Goal: Transaction & Acquisition: Purchase product/service

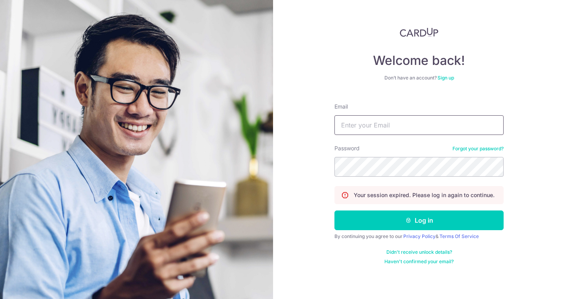
type input "[PERSON_NAME][EMAIL_ADDRESS][DOMAIN_NAME]"
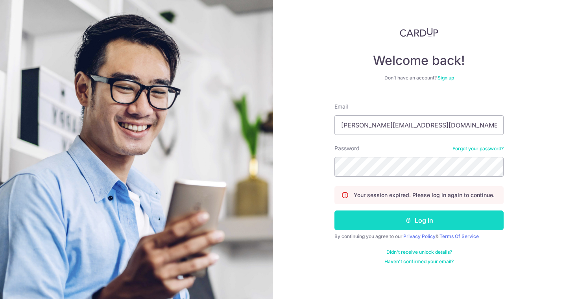
click at [405, 222] on icon "submit" at bounding box center [408, 220] width 6 height 6
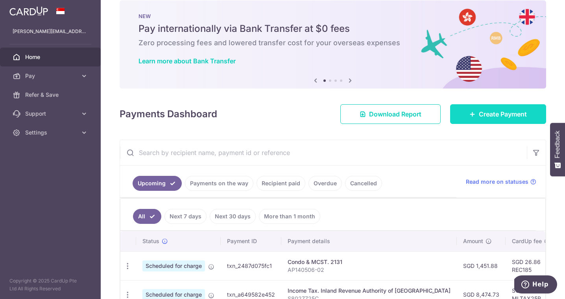
scroll to position [13, 0]
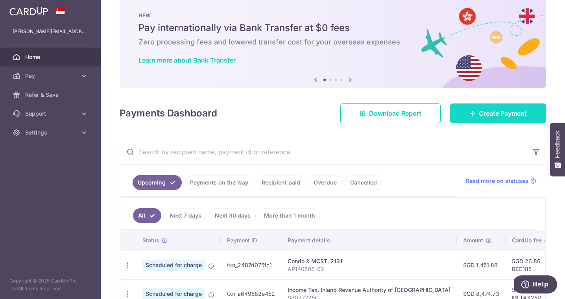
click at [478, 113] on span "Create Payment" at bounding box center [502, 113] width 48 height 9
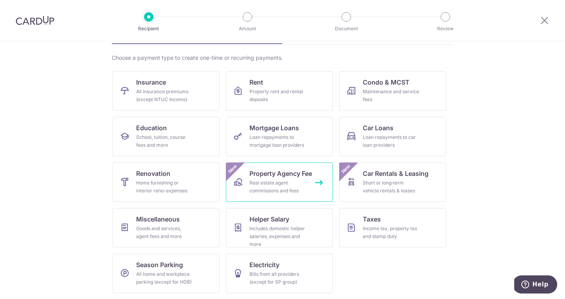
scroll to position [53, 0]
click at [175, 131] on link "Education School, tuition, course fees and more" at bounding box center [165, 135] width 107 height 39
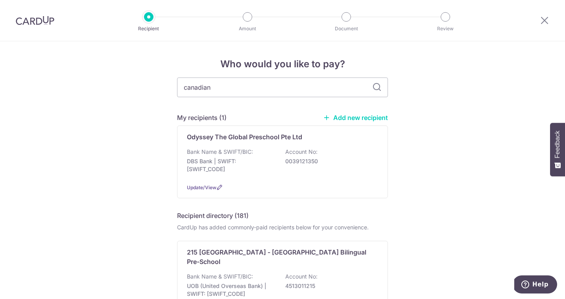
type input "canadian"
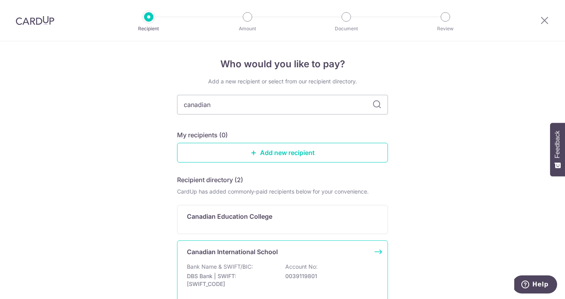
click at [240, 249] on p "Canadian International School" at bounding box center [232, 251] width 91 height 9
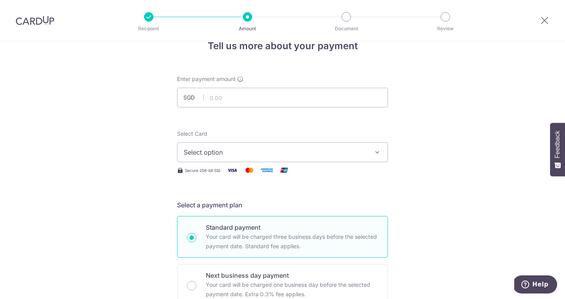
scroll to position [18, 0]
click at [237, 152] on span "Select option" at bounding box center [275, 151] width 183 height 9
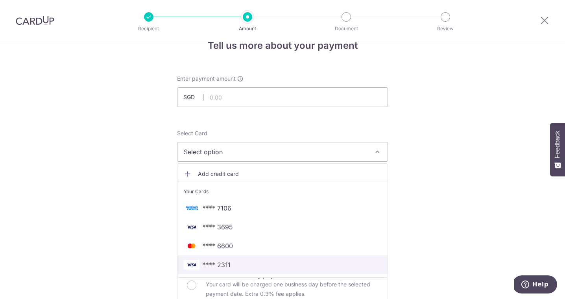
click at [230, 263] on span "**** 2311" at bounding box center [282, 264] width 197 height 9
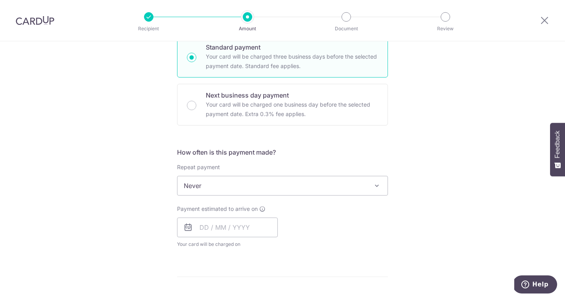
scroll to position [225, 0]
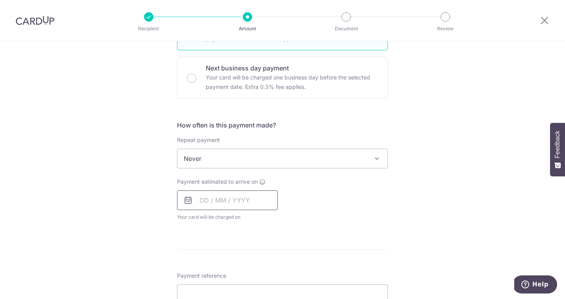
click at [200, 202] on input "text" at bounding box center [227, 200] width 101 height 20
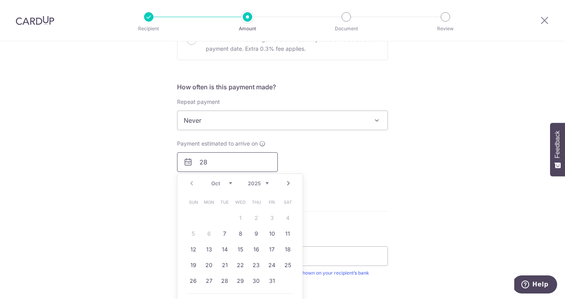
scroll to position [305, 0]
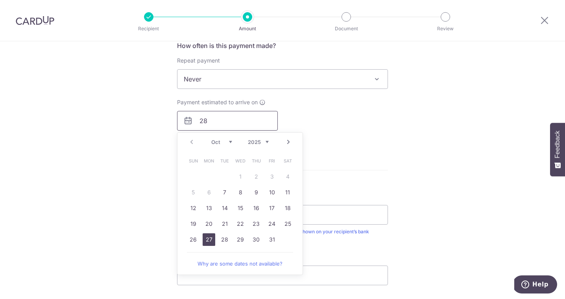
type input "28"
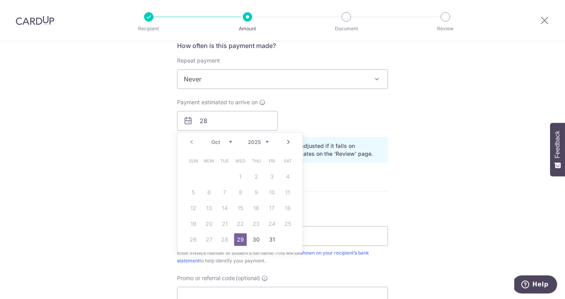
click at [203, 239] on table "Sun Mon Tue Wed Thu Fri Sat 1 2 3 4 5 6 7 8 9 10 11 12 13 14 15 16 17 18 19 20 …" at bounding box center [240, 200] width 110 height 94
click at [205, 240] on table "Sun Mon Tue Wed Thu Fri Sat 1 2 3 4 5 6 7 8 9 10 11 12 13 14 15 16 17 18 19 20 …" at bounding box center [240, 200] width 110 height 94
click at [286, 130] on div "Payment estimated to arrive on 28 Prev Next Oct Nov Dec 2025 2026 2027 2028 202…" at bounding box center [282, 114] width 220 height 32
drag, startPoint x: 226, startPoint y: 118, endPoint x: 172, endPoint y: 120, distance: 54.3
click at [172, 120] on div "Payment estimated to arrive on 28 Prev Next Oct Nov Dec 2025 2026 2027 2028 202…" at bounding box center [227, 114] width 110 height 32
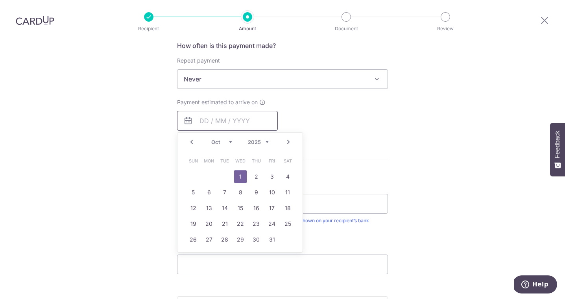
click at [204, 121] on input "text" at bounding box center [227, 121] width 101 height 20
type input "[DATE]"
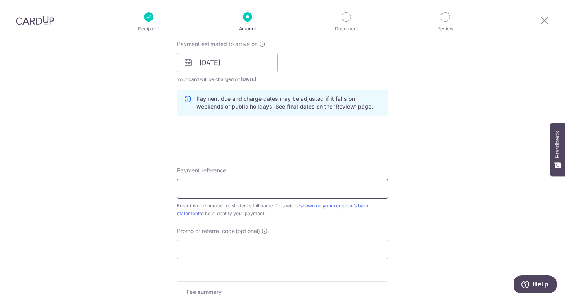
scroll to position [368, 0]
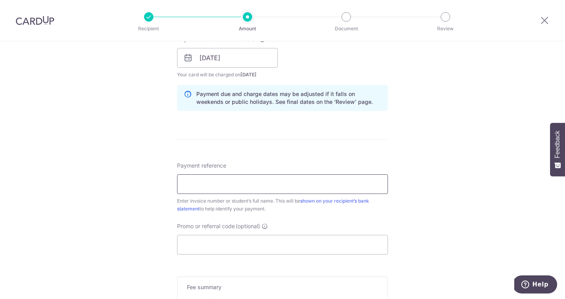
click at [226, 190] on input "Payment reference" at bounding box center [282, 184] width 211 height 20
paste input "IN226114603CIS"
type input "IN226114603CIS"
click at [228, 241] on input "Promo or referral code (optional)" at bounding box center [282, 245] width 211 height 20
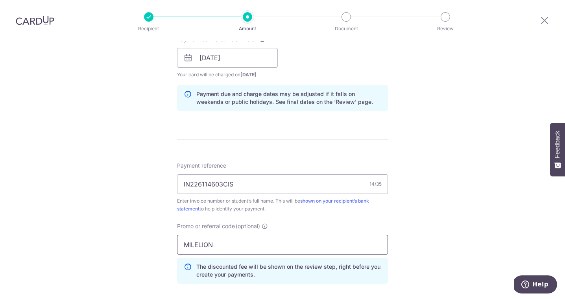
type input "MILELION"
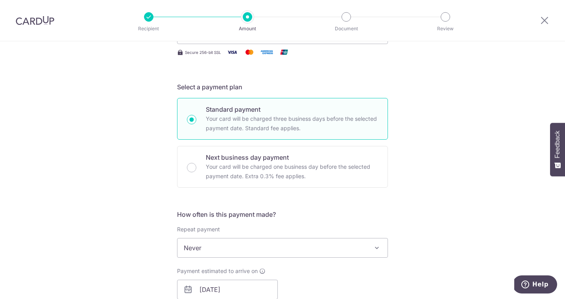
scroll to position [0, 0]
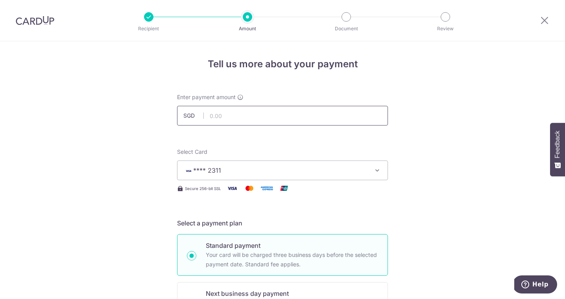
click at [226, 119] on input "text" at bounding box center [282, 116] width 211 height 20
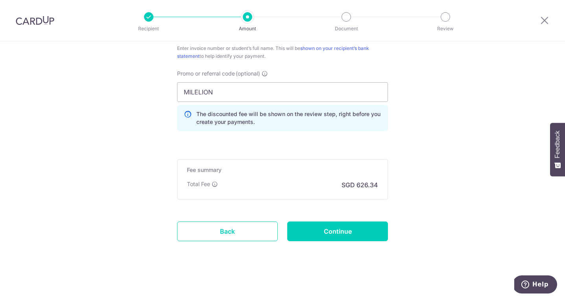
scroll to position [521, 0]
click at [328, 235] on input "Continue" at bounding box center [337, 230] width 101 height 20
type input "24,090.00"
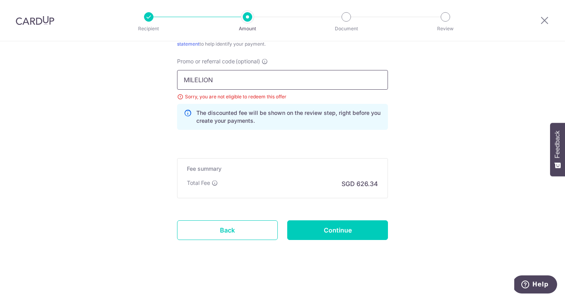
drag, startPoint x: 221, startPoint y: 81, endPoint x: 151, endPoint y: 84, distance: 70.0
type input "M"
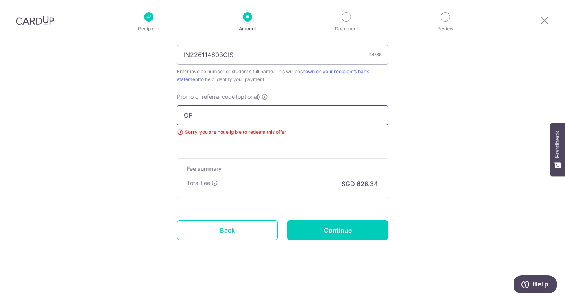
scroll to position [532, 0]
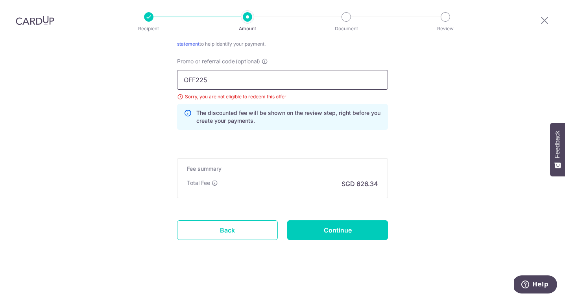
type input "OFF225"
click at [335, 227] on input "Continue" at bounding box center [337, 230] width 101 height 20
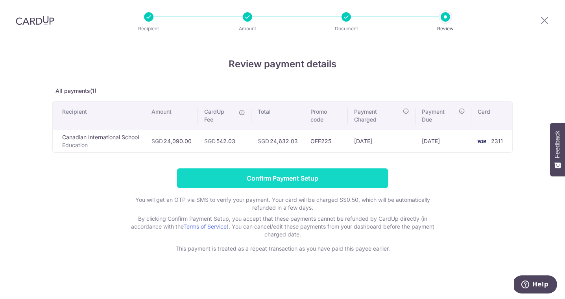
click at [282, 178] on input "Confirm Payment Setup" at bounding box center [282, 178] width 211 height 20
